Goal: Task Accomplishment & Management: Manage account settings

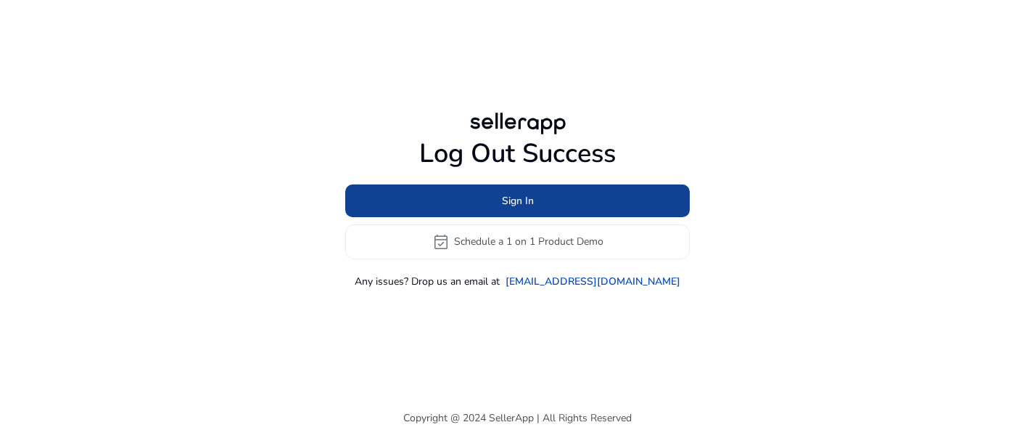
click at [504, 212] on span at bounding box center [517, 200] width 345 height 35
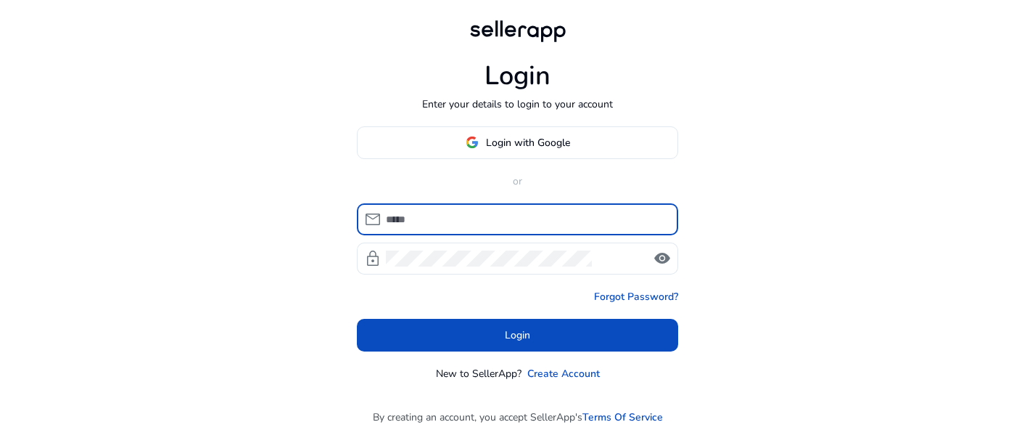
type input "**********"
click at [477, 224] on input "**********" at bounding box center [526, 219] width 281 height 16
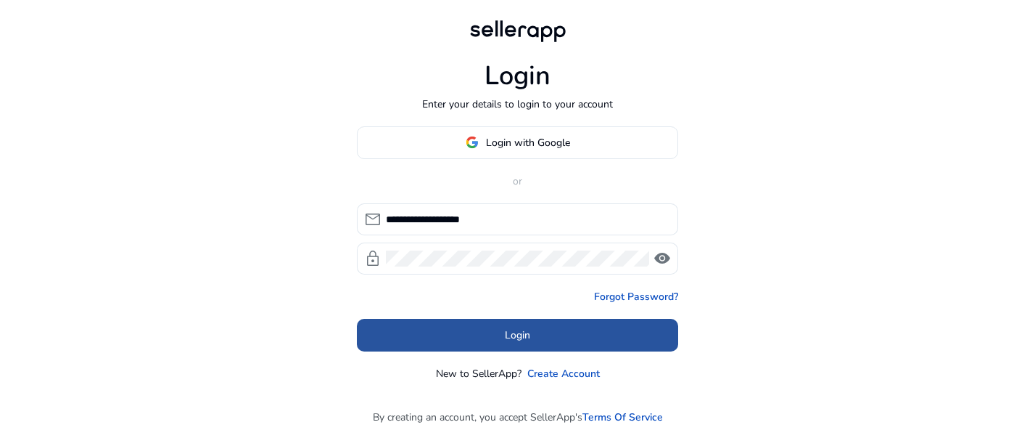
click at [451, 336] on span at bounding box center [517, 334] width 321 height 35
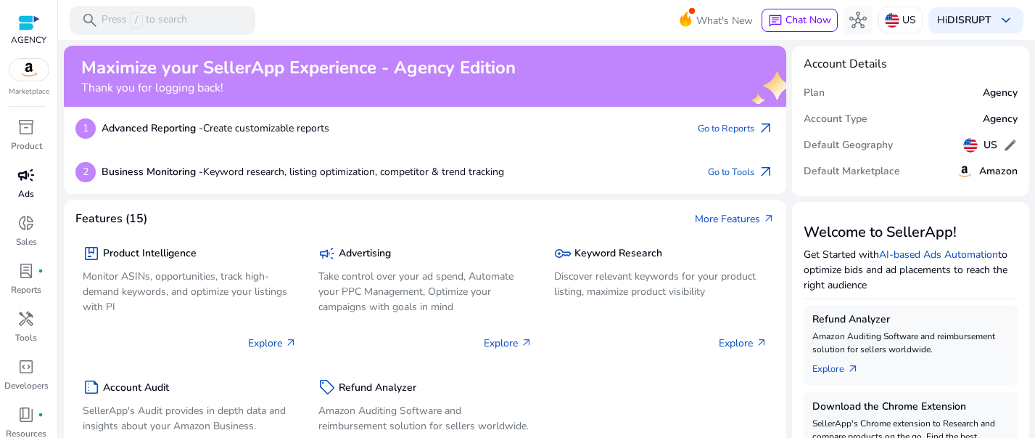
click at [23, 180] on span "campaign" at bounding box center [25, 174] width 17 height 17
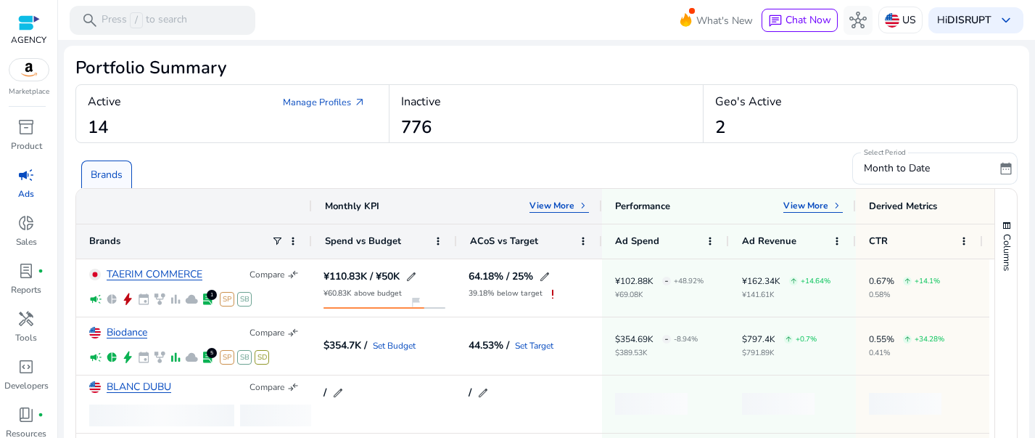
scroll to position [208, 0]
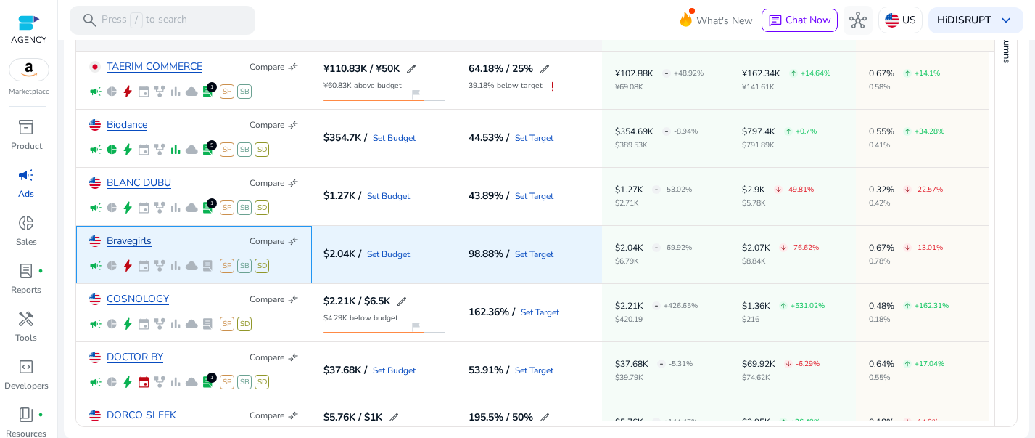
click at [120, 241] on link "Bravegirls" at bounding box center [129, 241] width 45 height 11
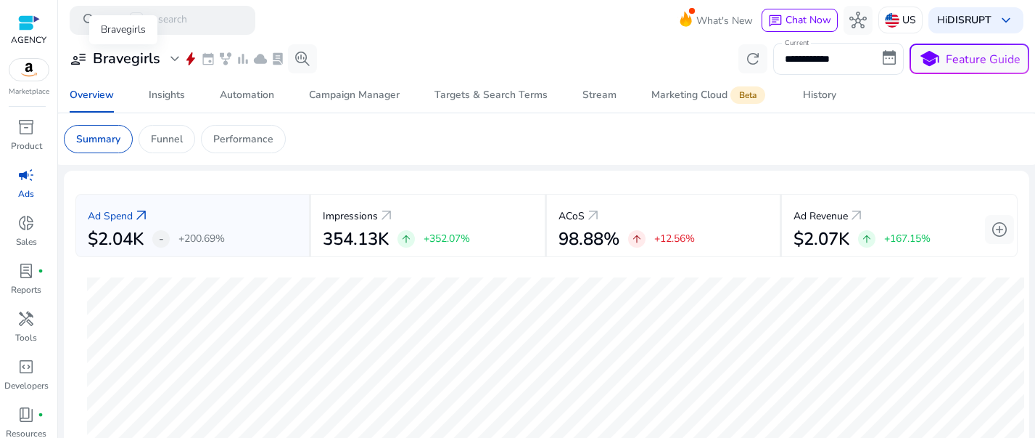
click at [177, 59] on span "expand_more" at bounding box center [174, 58] width 17 height 17
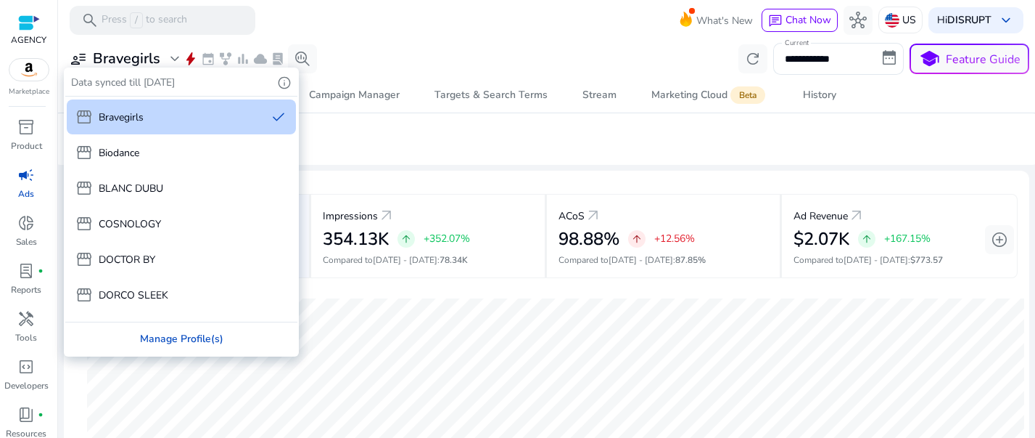
click at [176, 341] on div "Manage Profile(s)" at bounding box center [181, 338] width 232 height 33
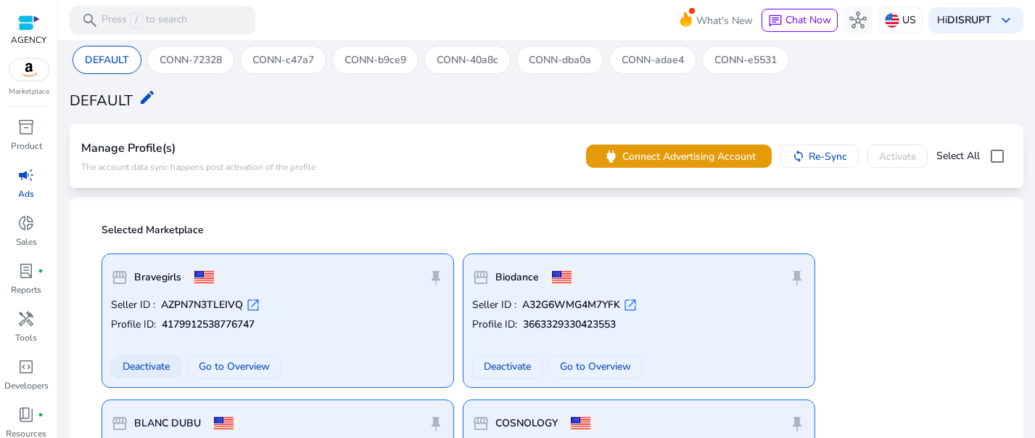
click at [152, 369] on span "Deactivate" at bounding box center [146, 365] width 47 height 15
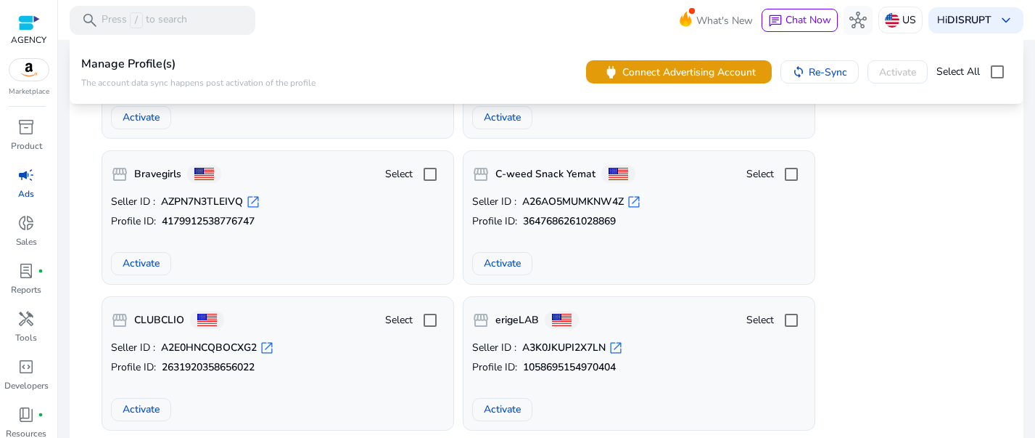
scroll to position [1571, 0]
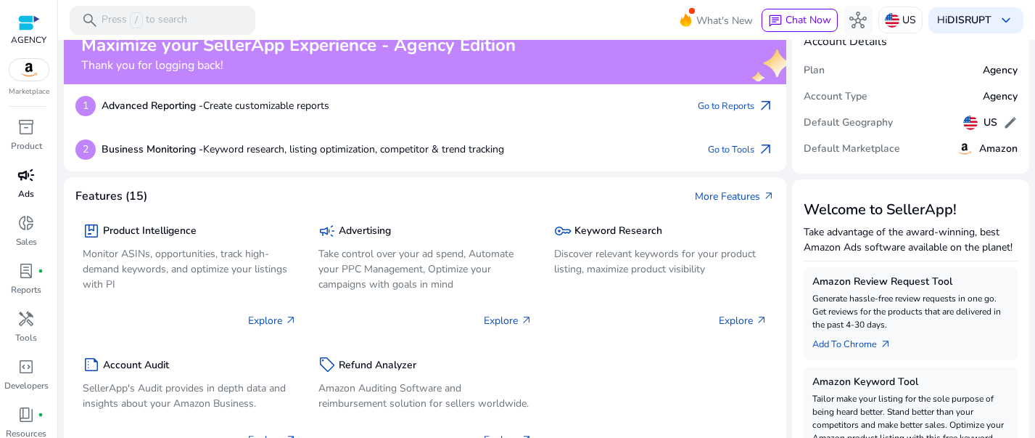
click at [22, 166] on span "campaign" at bounding box center [25, 174] width 17 height 17
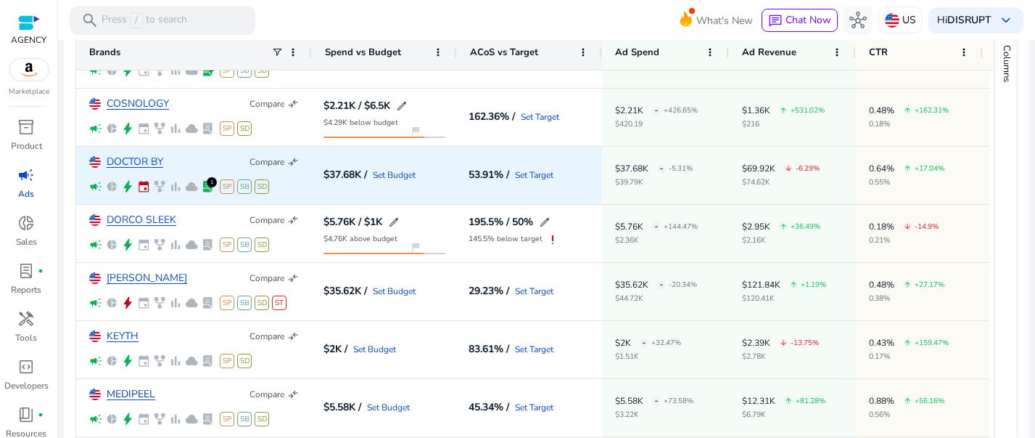
scroll to position [144, 0]
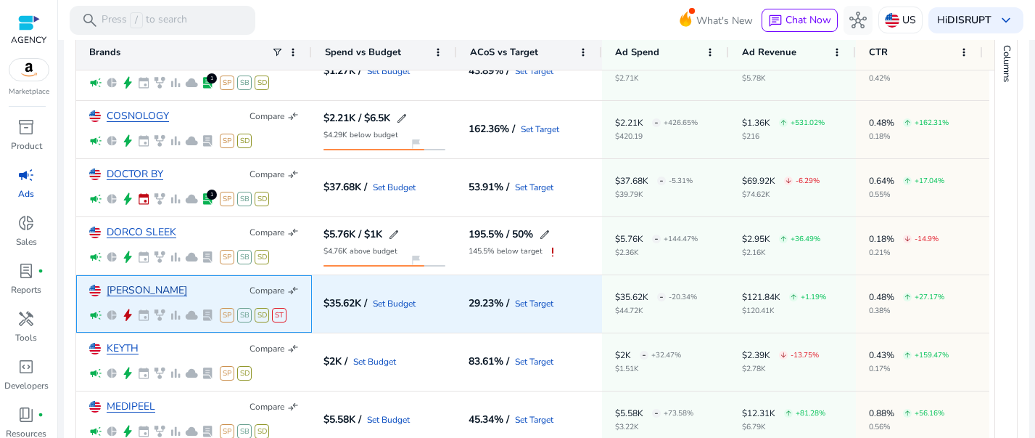
click at [120, 290] on link "[PERSON_NAME]" at bounding box center [147, 290] width 81 height 11
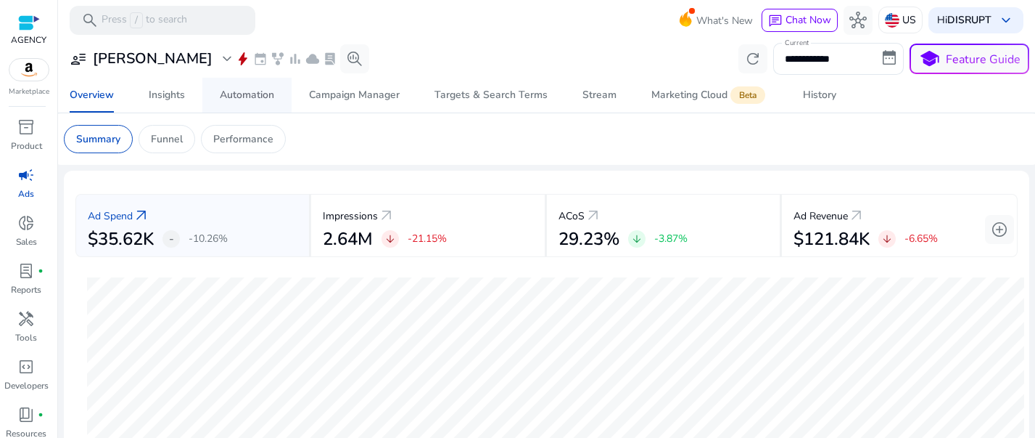
click at [239, 99] on div "Automation" at bounding box center [247, 95] width 54 height 10
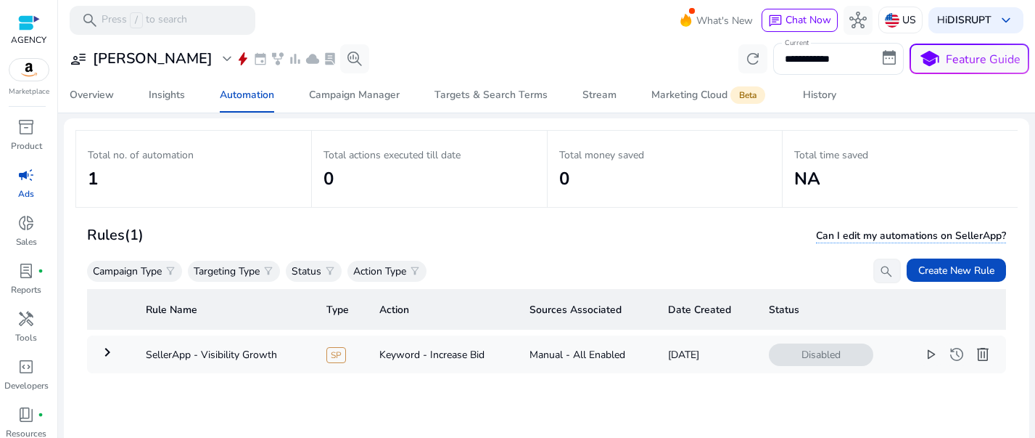
scroll to position [106, 0]
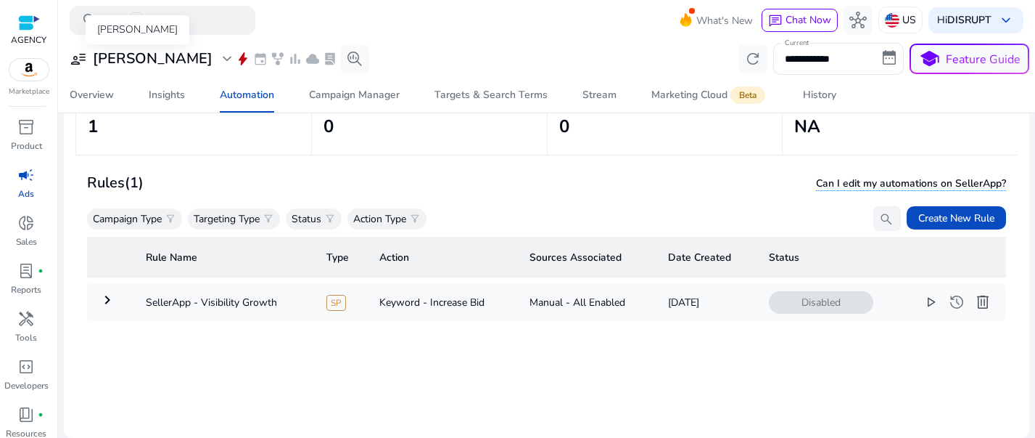
click at [118, 61] on h3 "[PERSON_NAME]" at bounding box center [153, 58] width 120 height 17
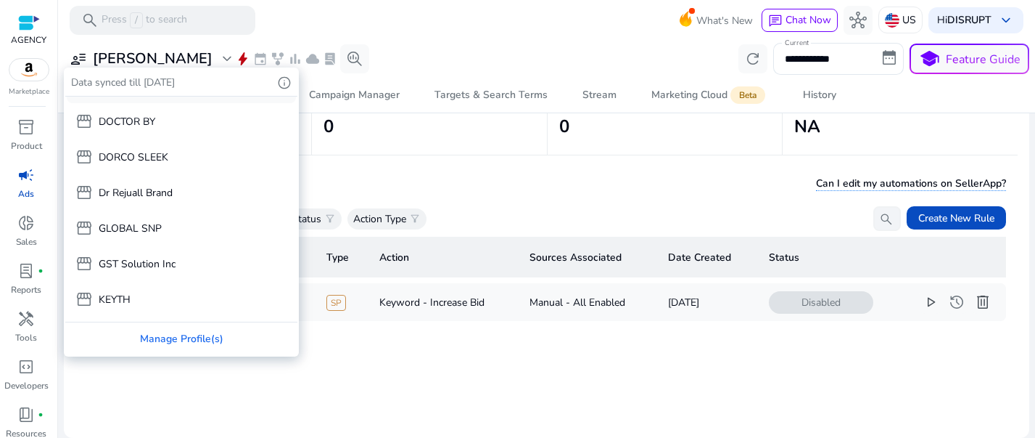
scroll to position [0, 0]
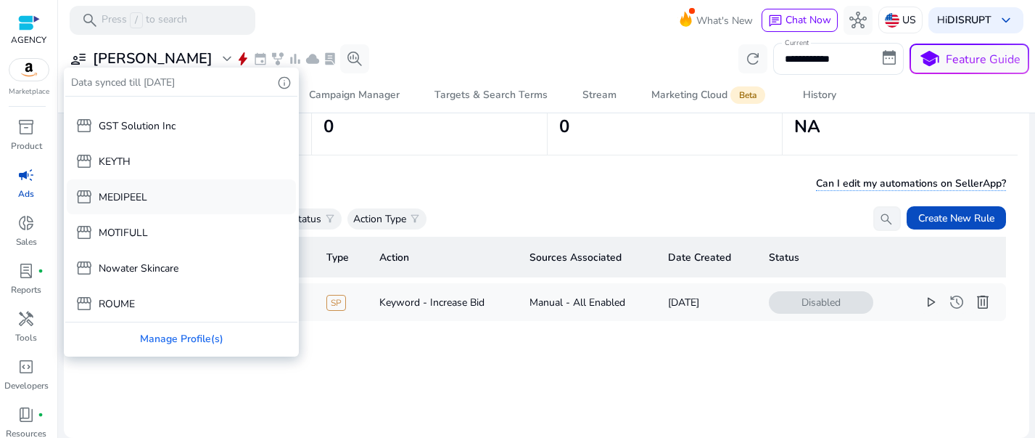
click at [192, 205] on div "storefront MEDIPEEL" at bounding box center [181, 196] width 229 height 35
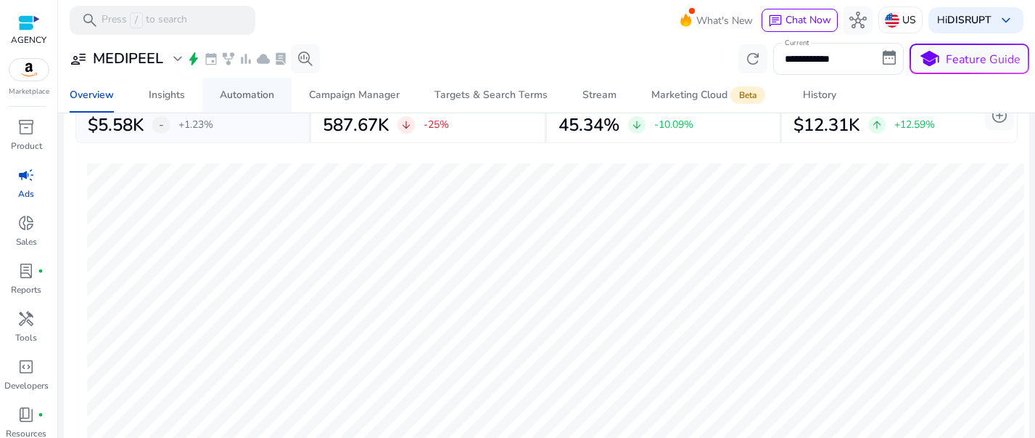
click at [235, 81] on span "Automation" at bounding box center [247, 95] width 54 height 35
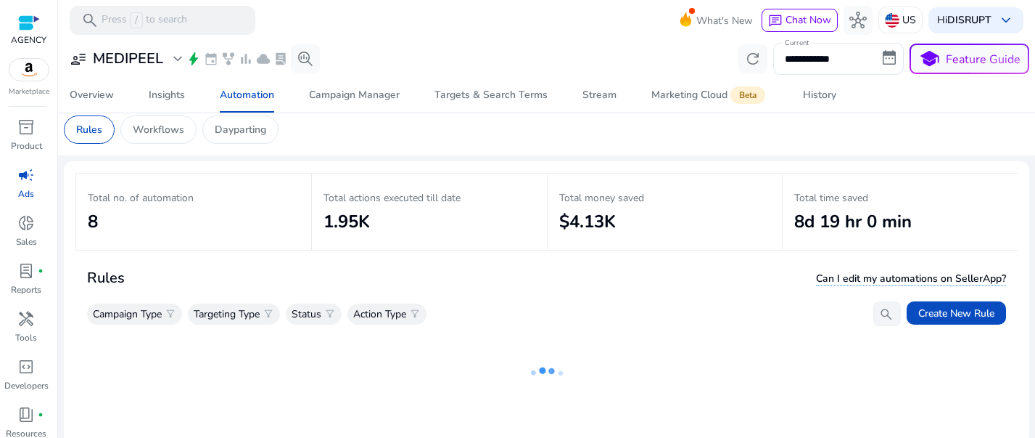
scroll to position [17, 0]
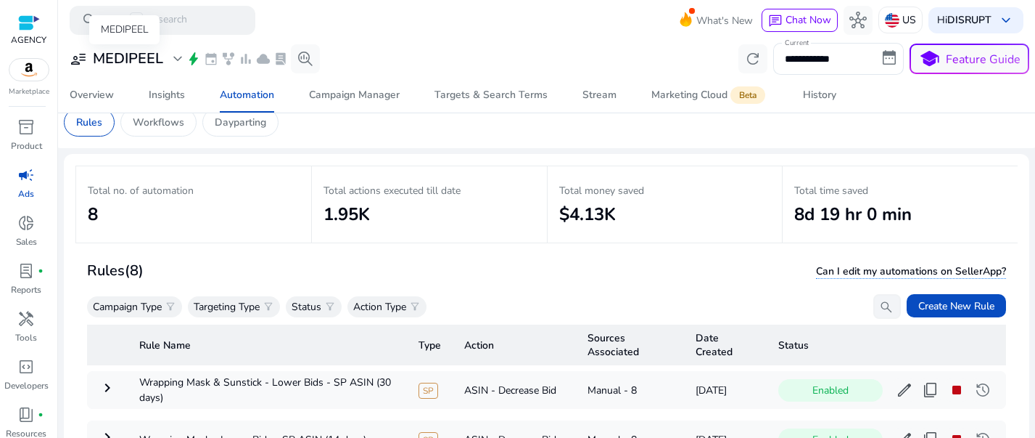
click at [139, 63] on h3 "MEDIPEEL" at bounding box center [128, 58] width 70 height 17
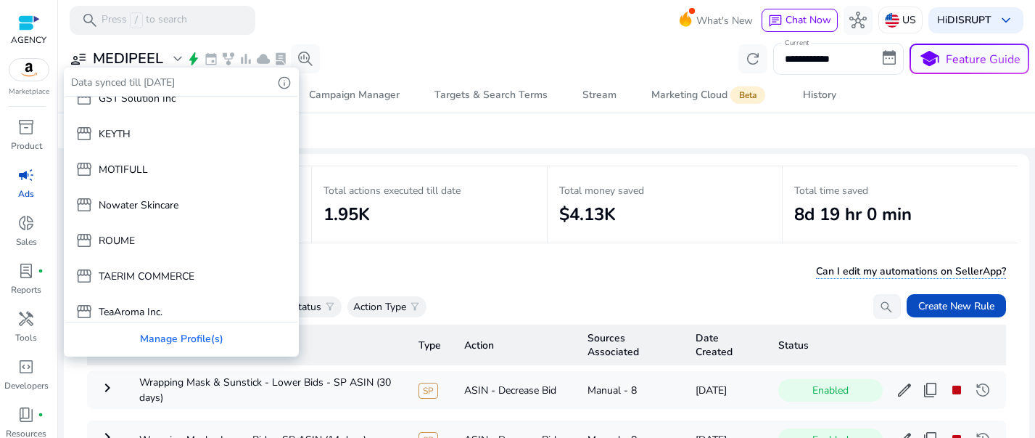
scroll to position [348, 0]
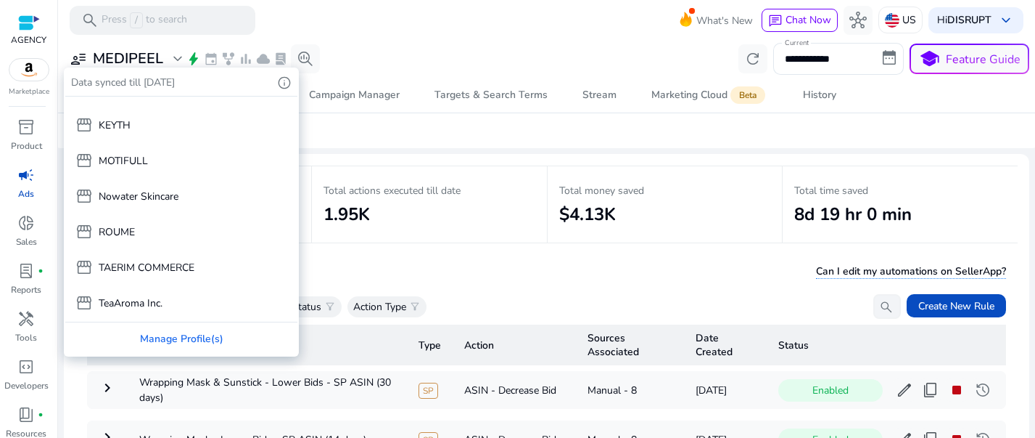
click at [436, 139] on div at bounding box center [517, 219] width 1035 height 438
